Goal: Transaction & Acquisition: Book appointment/travel/reservation

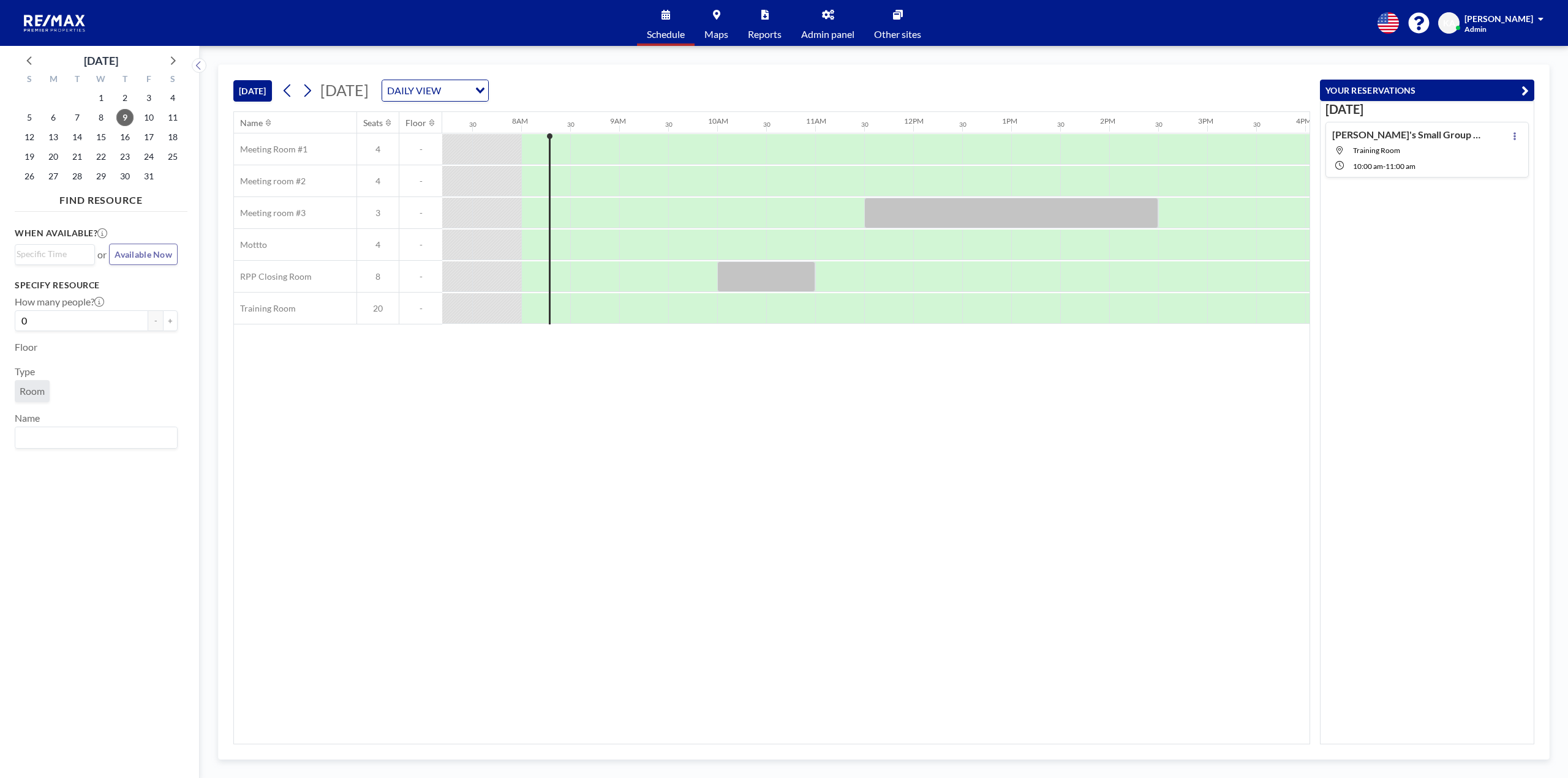
scroll to position [0, 735]
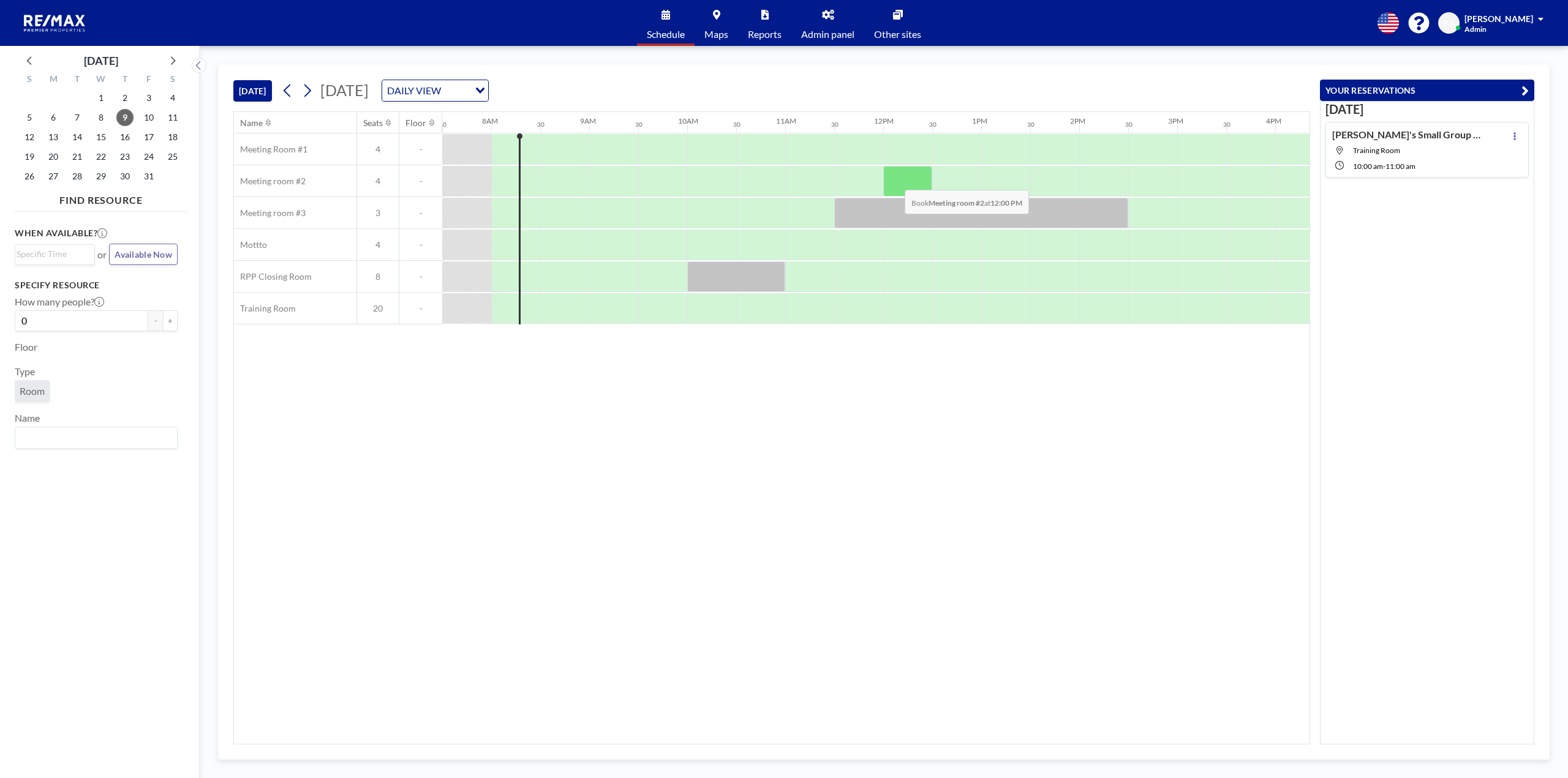
click at [895, 181] on div at bounding box center [907, 181] width 49 height 30
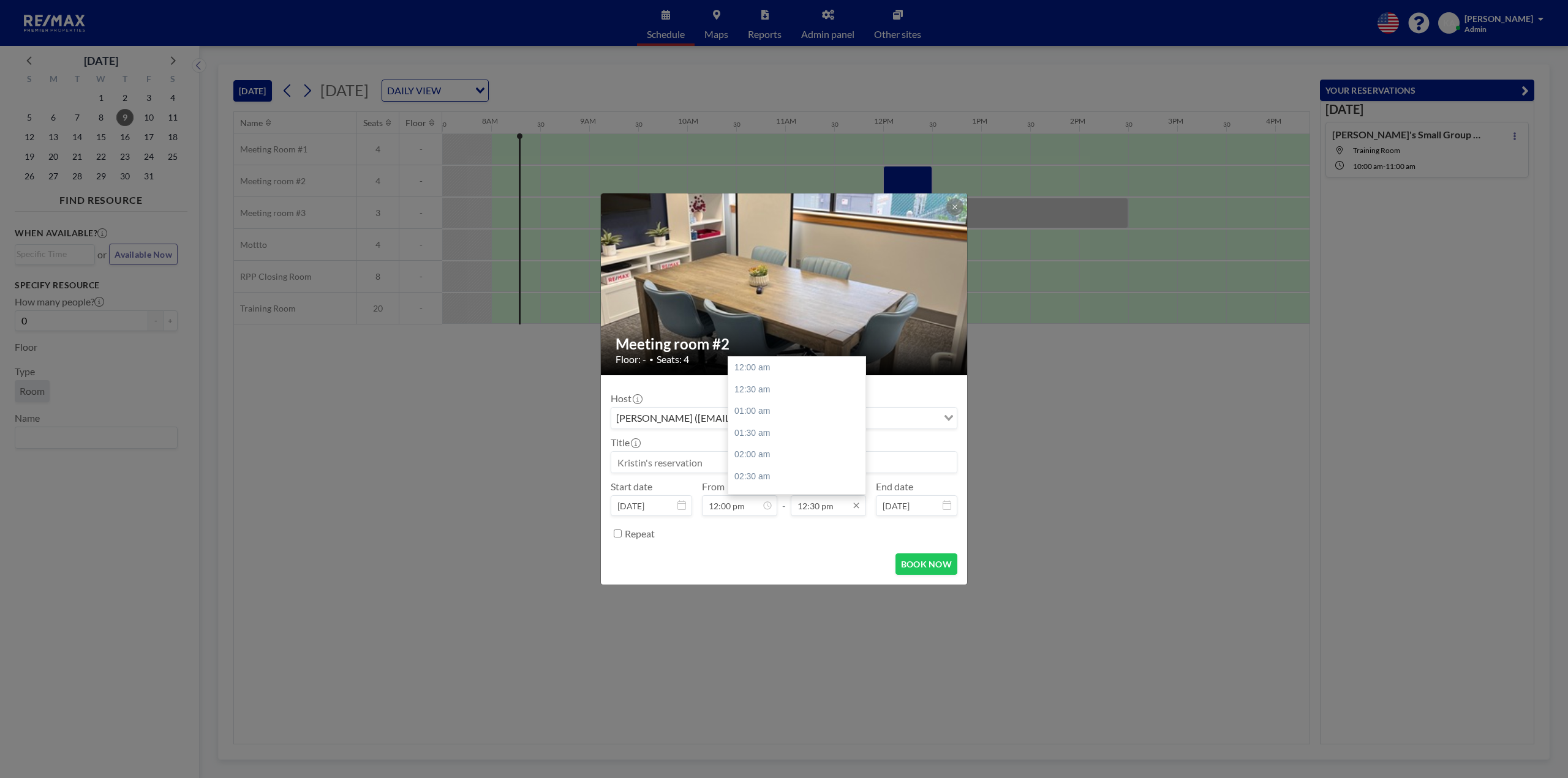
scroll to position [545, 0]
click at [830, 509] on input "12:30 pm" at bounding box center [828, 506] width 76 height 21
click at [762, 393] on div "01:00 pm" at bounding box center [800, 389] width 143 height 22
type input "01:00 pm"
click at [721, 462] on input at bounding box center [783, 462] width 345 height 21
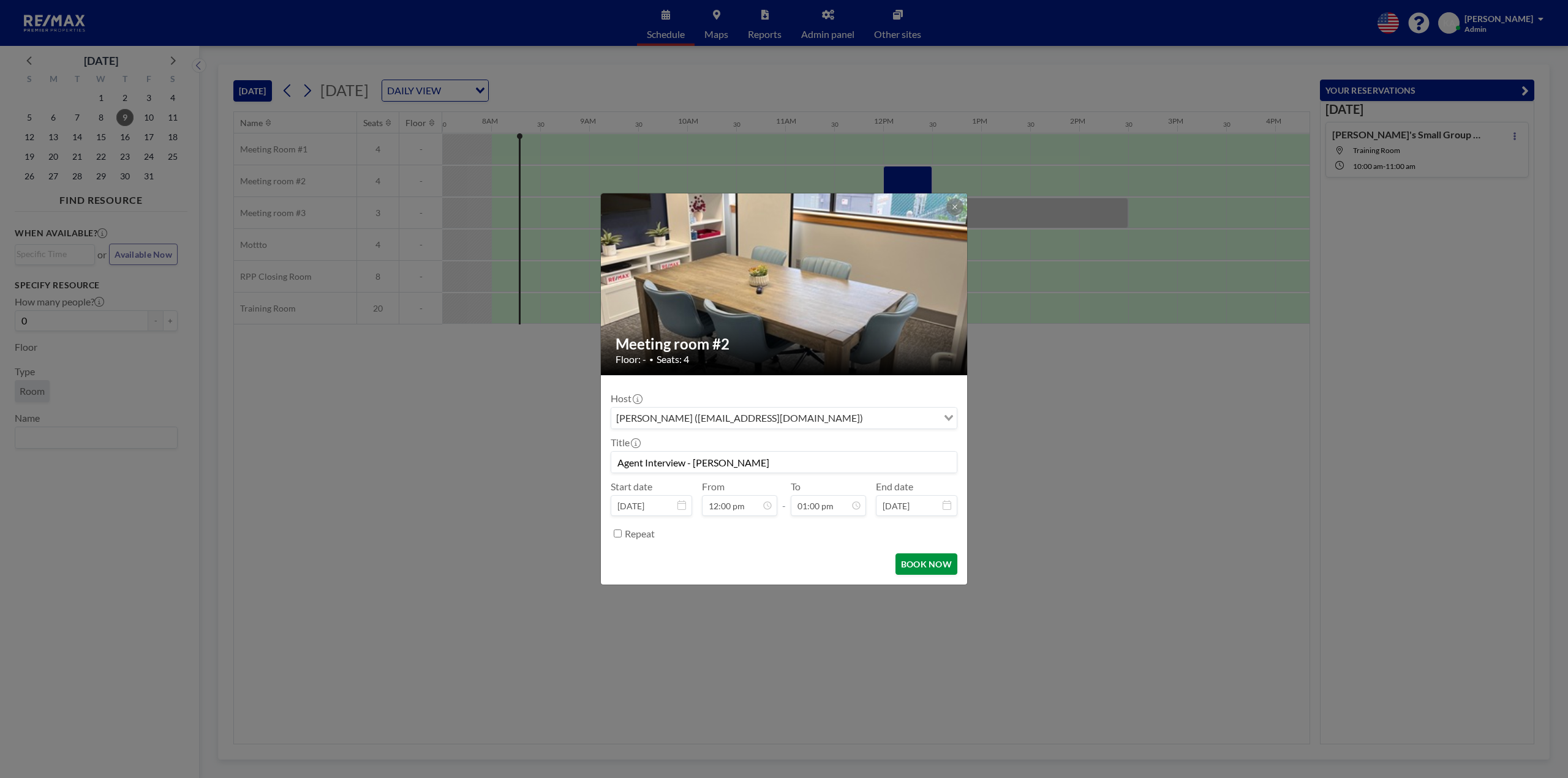
scroll to position [566, 0]
type input "Agent Interview - Kristin"
click at [907, 569] on button "BOOK NOW" at bounding box center [927, 564] width 62 height 22
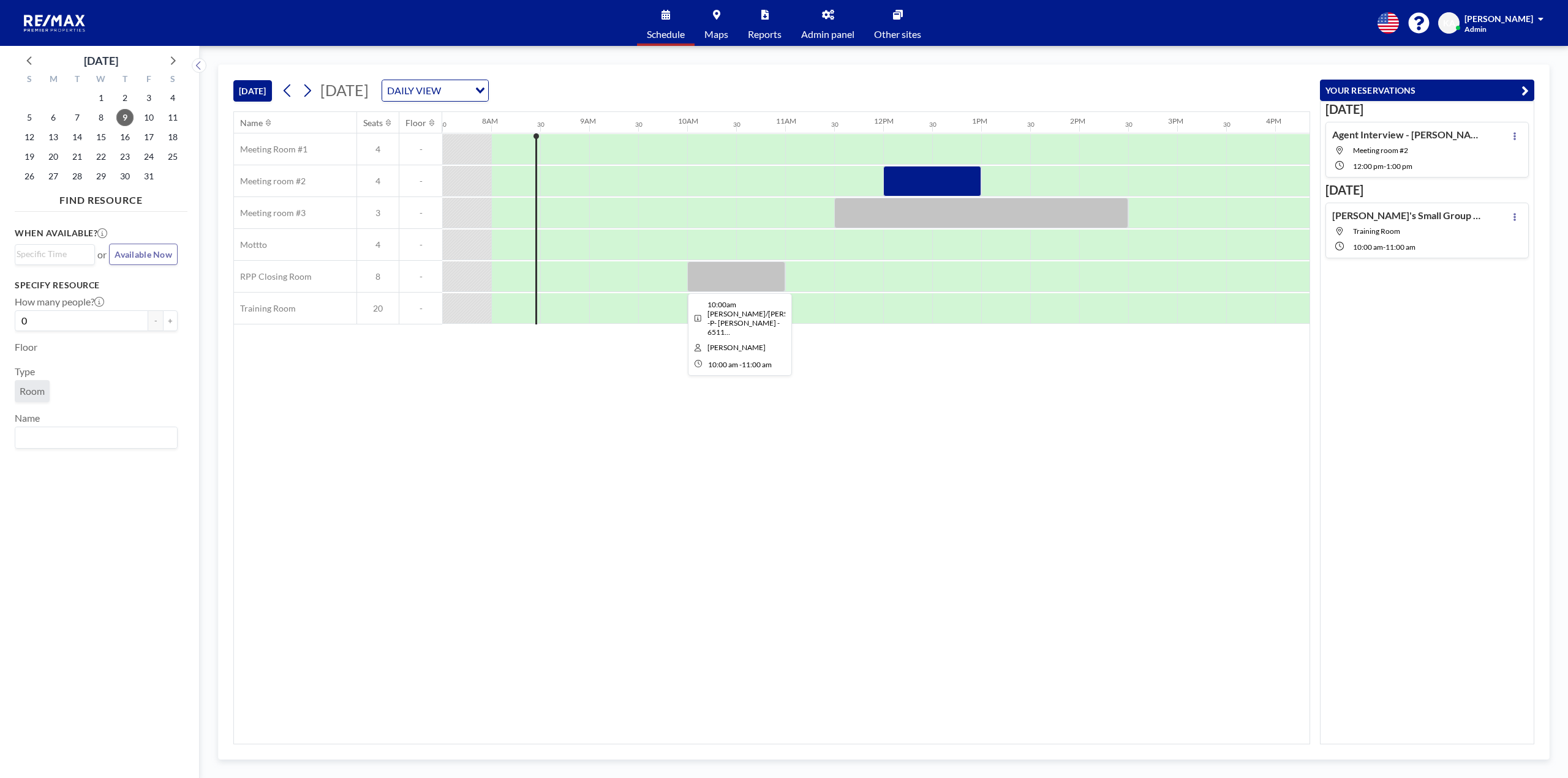
click at [754, 282] on div at bounding box center [735, 276] width 98 height 30
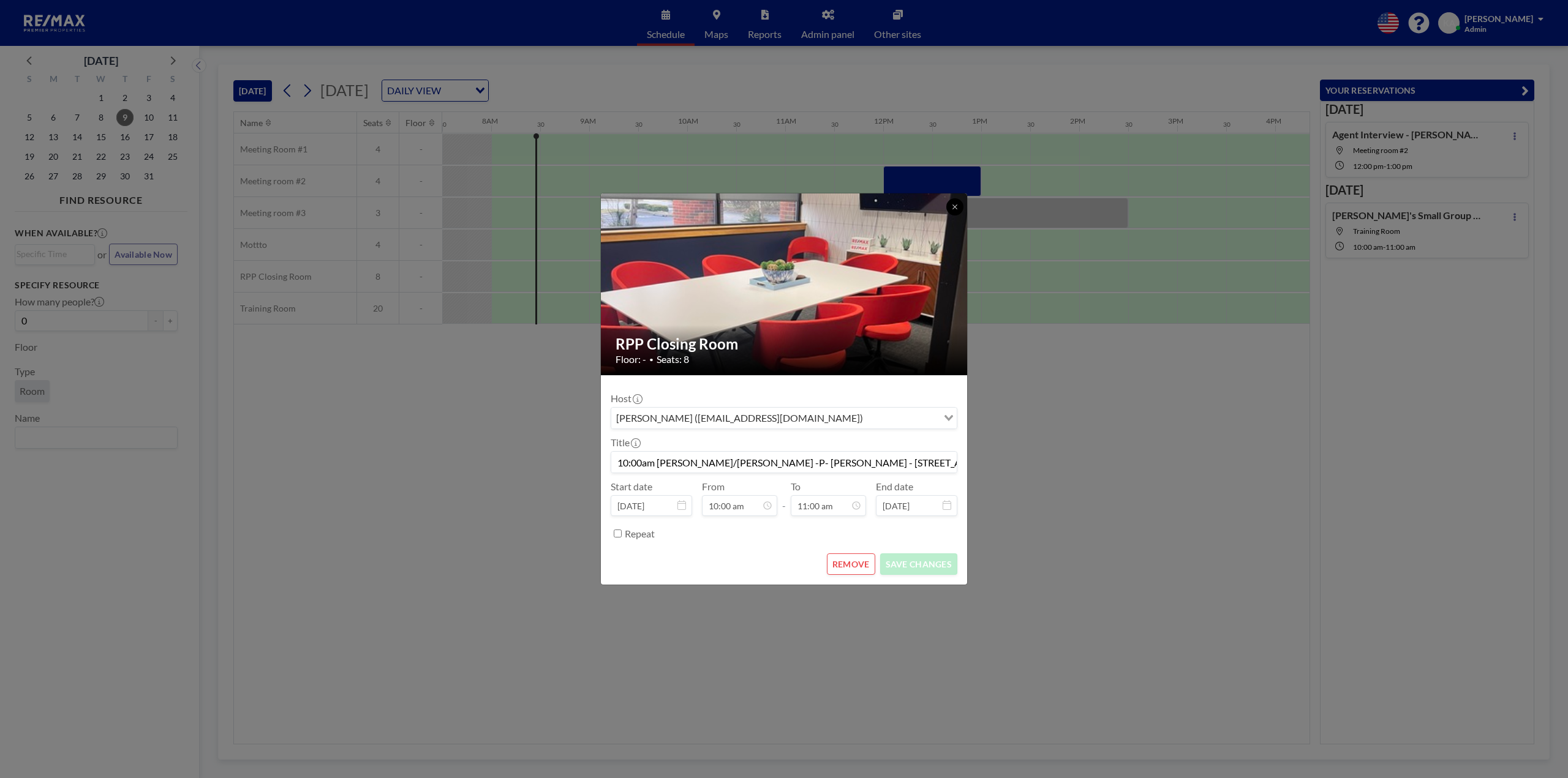
click at [957, 208] on icon at bounding box center [955, 206] width 7 height 7
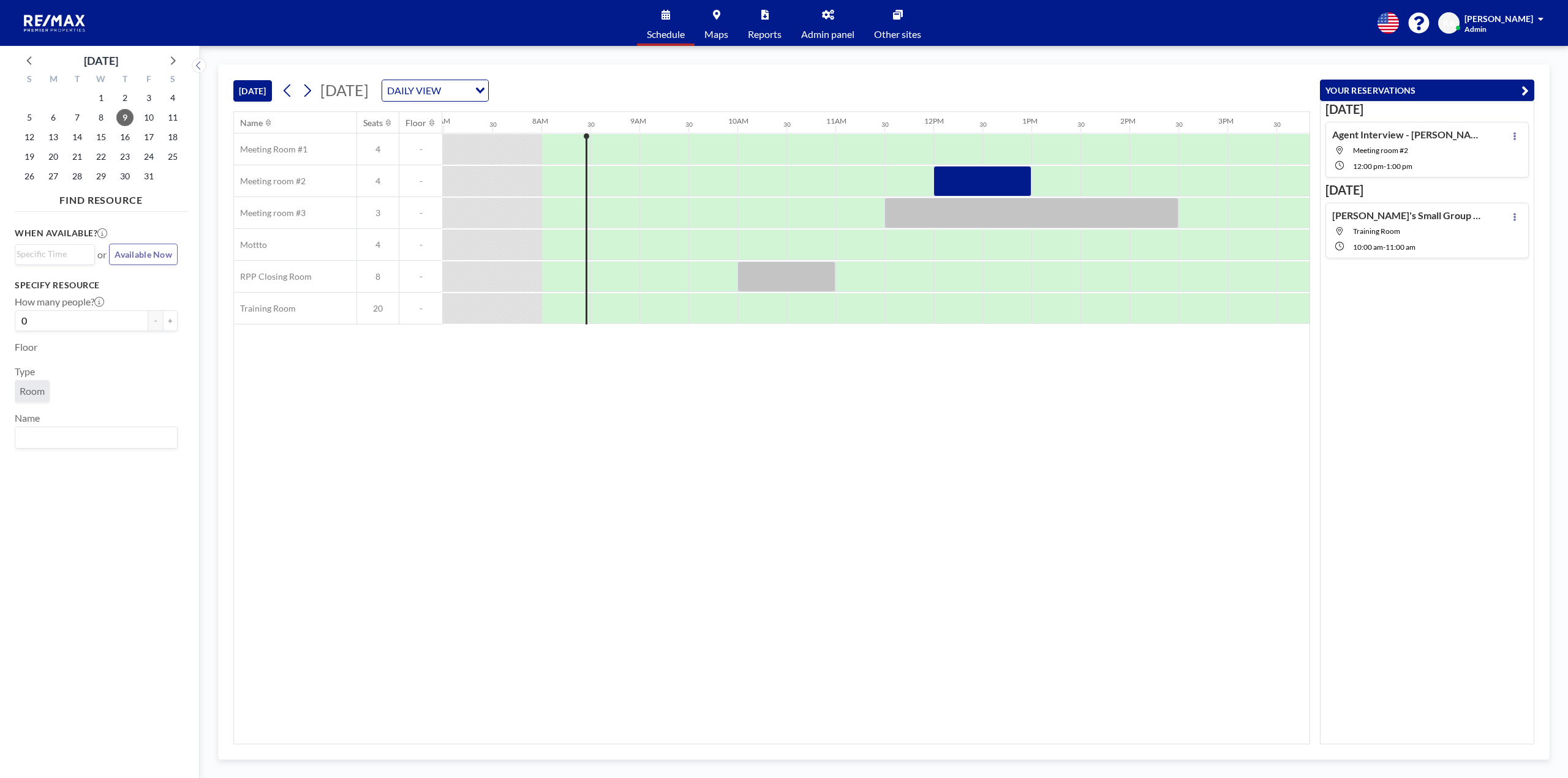
scroll to position [0, 680]
